Goal: Task Accomplishment & Management: Use online tool/utility

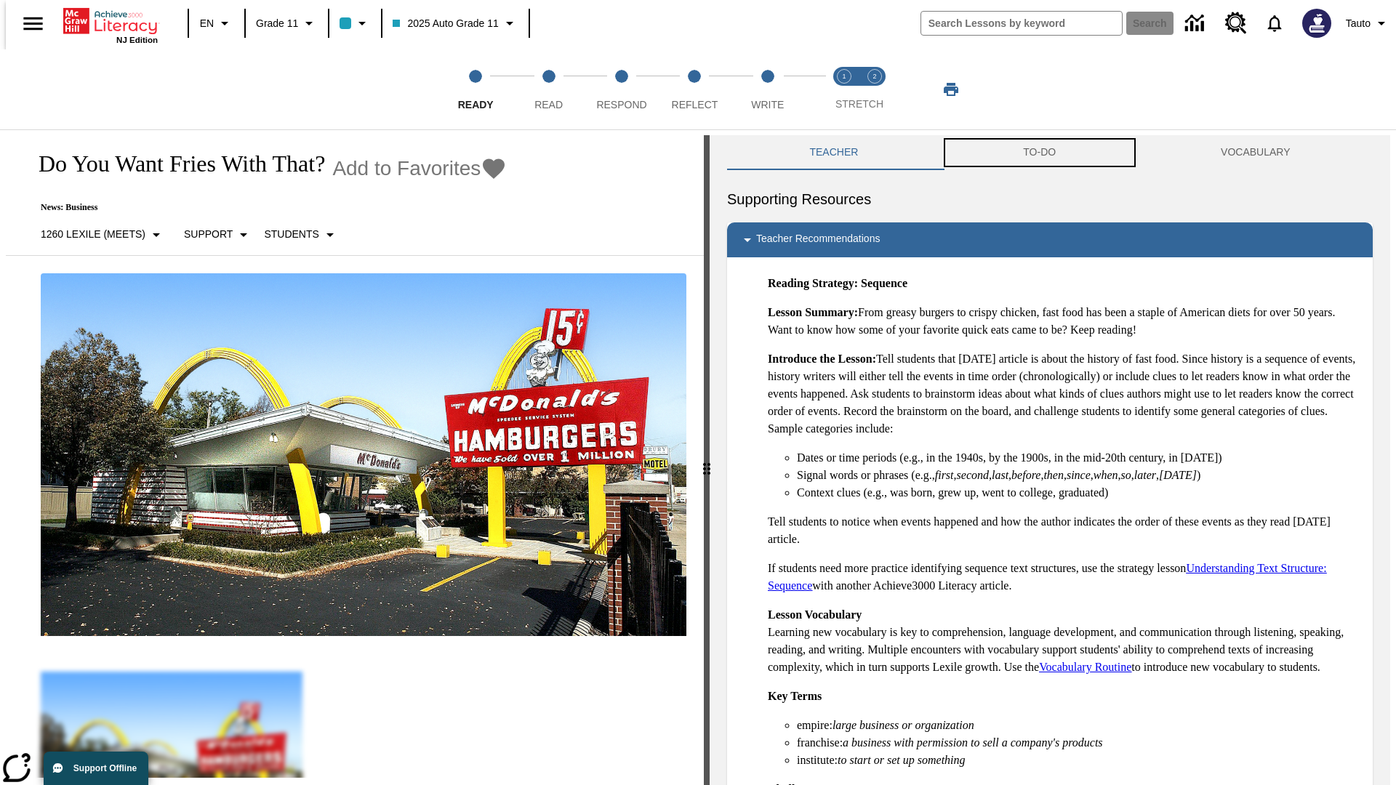
click at [1040, 153] on button "TO-DO" at bounding box center [1040, 152] width 198 height 35
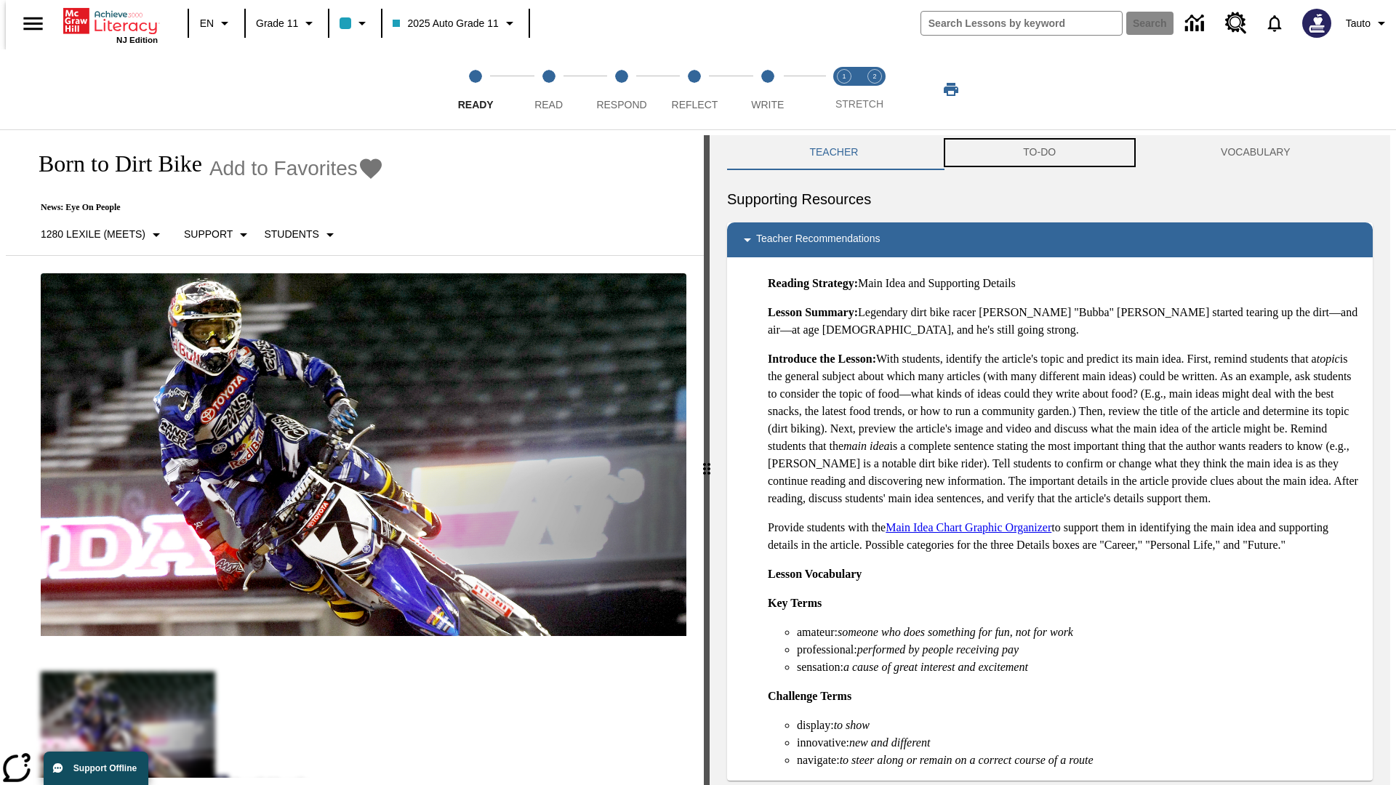
click at [1040, 153] on button "TO-DO" at bounding box center [1040, 152] width 198 height 35
